Goal: Task Accomplishment & Management: Manage account settings

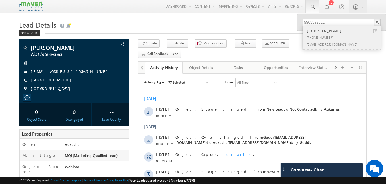
type input "9963377311"
click at [375, 34] on div "[PERSON_NAME]" at bounding box center [343, 31] width 77 height 6
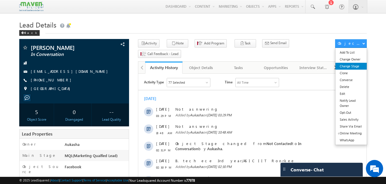
click at [361, 65] on link "Change Stage" at bounding box center [350, 66] width 31 height 7
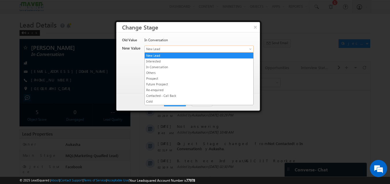
click at [226, 50] on span "New Lead" at bounding box center [190, 49] width 90 height 5
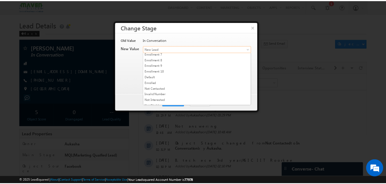
scroll to position [109, 0]
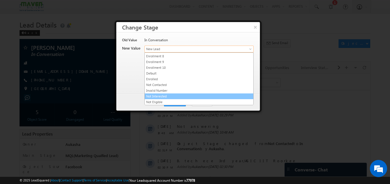
click at [178, 96] on link "Not Interested" at bounding box center [199, 96] width 109 height 5
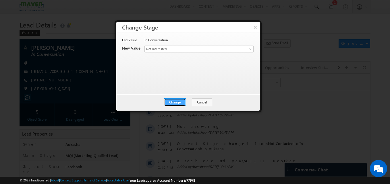
click at [176, 101] on button "Change" at bounding box center [175, 103] width 22 height 8
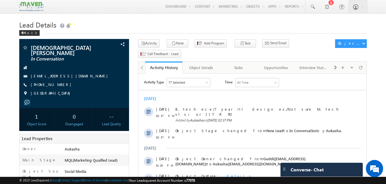
drag, startPoint x: 63, startPoint y: 80, endPoint x: 59, endPoint y: 81, distance: 4.3
click at [59, 82] on div "+91-9847669624" at bounding box center [74, 85] width 104 height 6
copy div "+91-9847669624"
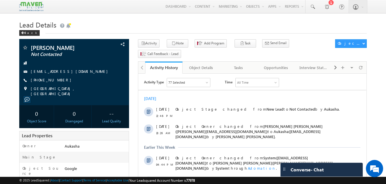
click at [311, 23] on h1 "Lead Details" at bounding box center [192, 24] width 347 height 11
